Goal: Task Accomplishment & Management: Complete application form

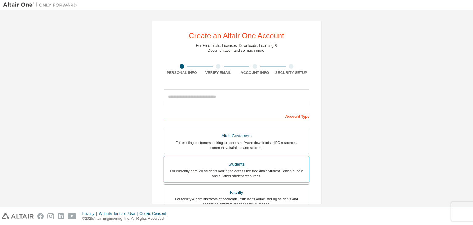
click at [246, 166] on div "Students" at bounding box center [237, 164] width 138 height 9
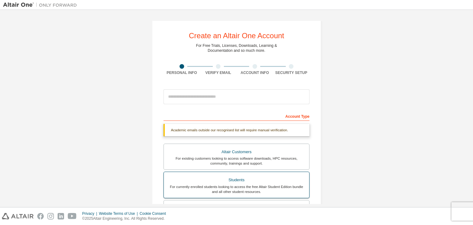
click at [234, 181] on div "Students" at bounding box center [237, 180] width 138 height 9
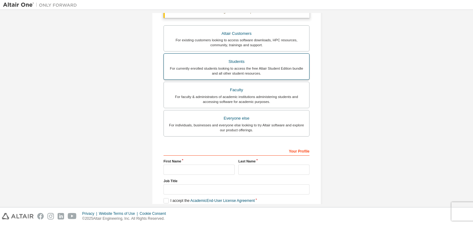
scroll to position [120, 0]
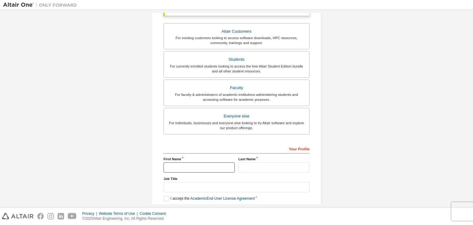
click at [209, 167] on input "text" at bounding box center [199, 167] width 71 height 10
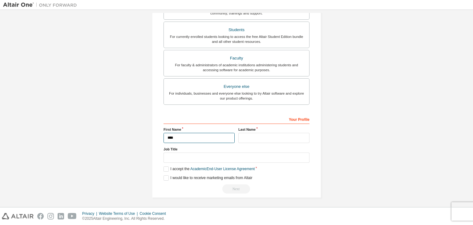
type input "****"
click at [248, 140] on input "text" at bounding box center [273, 138] width 71 height 10
type input "*"
type input "****"
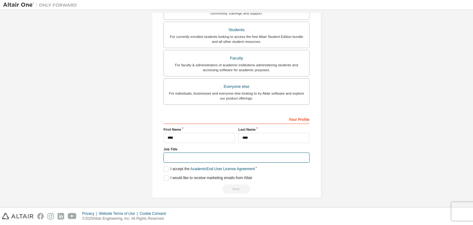
click at [216, 158] on input "text" at bounding box center [237, 158] width 146 height 10
click at [167, 167] on label "I accept the Academic End-User License Agreement" at bounding box center [209, 168] width 91 height 5
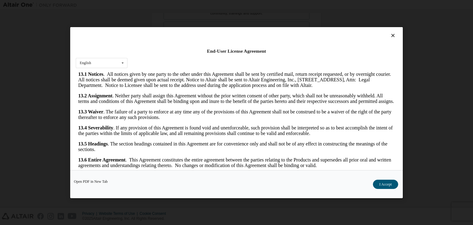
scroll to position [1293, 0]
click at [392, 182] on button "I Accept" at bounding box center [385, 184] width 25 height 9
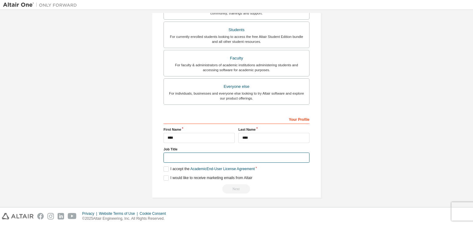
click at [171, 154] on input "text" at bounding box center [237, 158] width 146 height 10
type input "*"
type input "*******"
click at [260, 175] on div "I would like to receive marketing emails from Altair" at bounding box center [237, 177] width 146 height 5
click at [246, 186] on div "Next" at bounding box center [237, 188] width 146 height 9
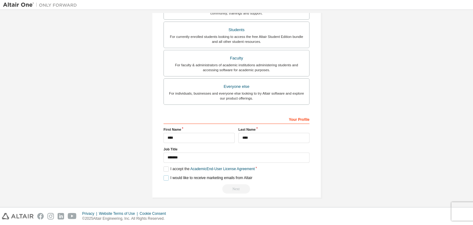
click at [164, 175] on label "I would like to receive marketing emails from Altair" at bounding box center [208, 177] width 89 height 5
click at [161, 168] on div "Create an Altair One Account For Free Trials, Licenses, Downloads, Learning & D…" at bounding box center [236, 34] width 169 height 328
click at [164, 176] on label "I would like to receive marketing emails from Altair" at bounding box center [208, 177] width 89 height 5
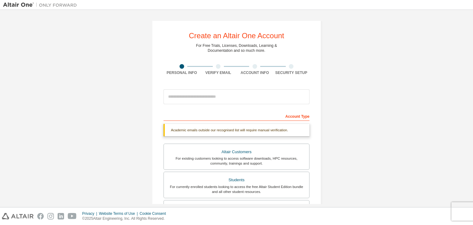
scroll to position [150, 0]
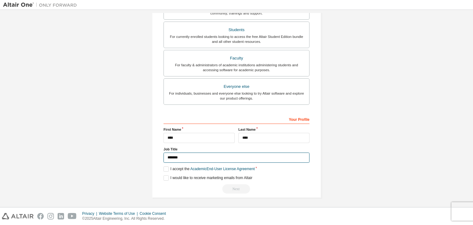
click at [196, 157] on input "*******" at bounding box center [237, 158] width 146 height 10
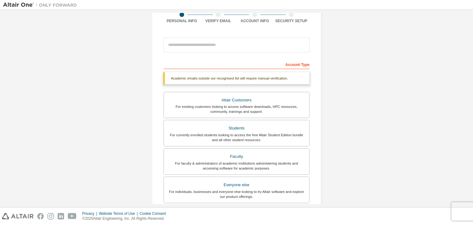
scroll to position [0, 0]
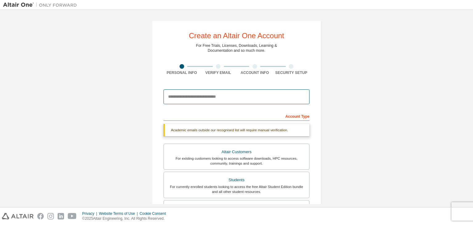
click at [200, 97] on input "email" at bounding box center [237, 96] width 146 height 15
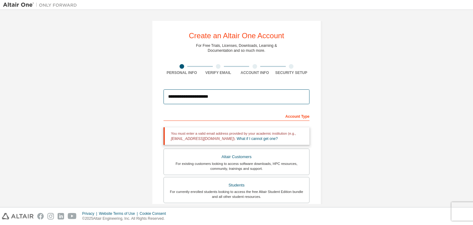
click at [232, 92] on input "**********" at bounding box center [237, 96] width 146 height 15
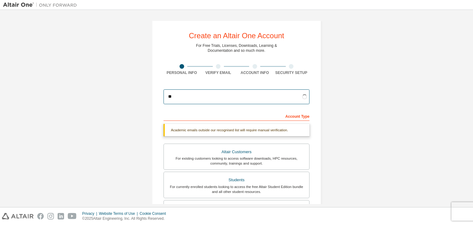
type input "*"
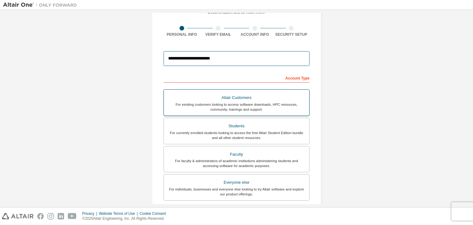
scroll to position [134, 0]
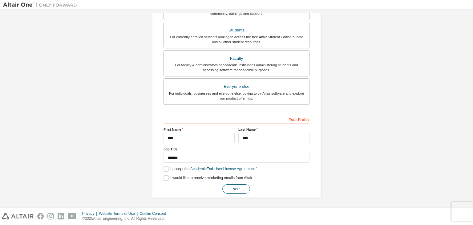
type input "**********"
click at [234, 189] on button "Next" at bounding box center [236, 188] width 28 height 9
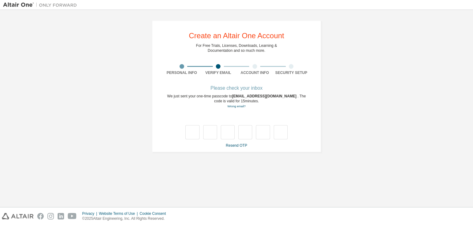
scroll to position [0, 0]
click at [238, 146] on link "Resend OTP" at bounding box center [236, 145] width 21 height 4
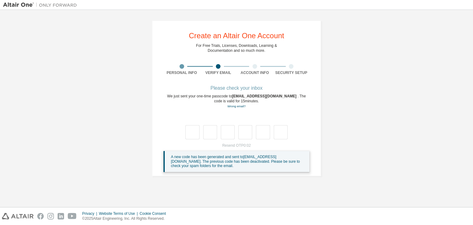
click at [238, 146] on div "Resend OTP 0:02 A new code has been generated and sent to [EMAIL_ADDRESS][DOMAI…" at bounding box center [237, 157] width 146 height 29
click at [240, 146] on link "Resend OTP" at bounding box center [236, 145] width 21 height 4
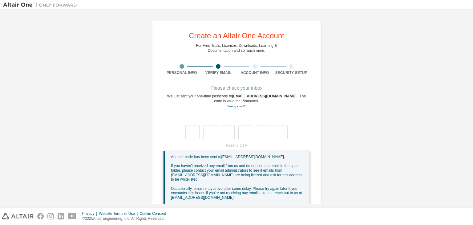
scroll to position [11, 0]
